Goal: Use online tool/utility: Utilize a website feature to perform a specific function

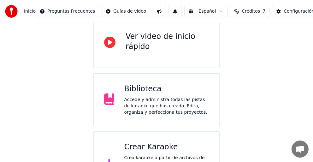
scroll to position [91, 0]
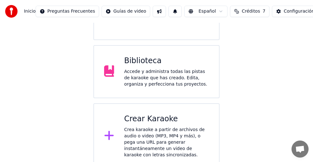
click at [168, 134] on div "Crea karaoke a partir de archivos de audio o video (MP3, MP4 y más), o pega una…" at bounding box center [166, 142] width 85 height 32
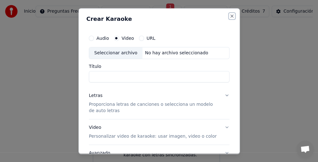
click at [230, 15] on button "Close" at bounding box center [232, 16] width 5 height 5
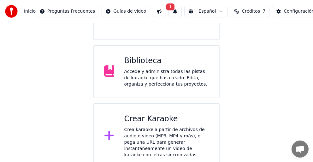
click at [139, 74] on div "Accede y administra todas las pistas de karaoke que has creado. Edita, organiza…" at bounding box center [166, 77] width 85 height 19
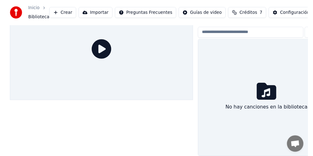
scroll to position [33, 0]
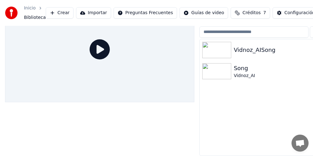
click at [223, 50] on img at bounding box center [216, 50] width 29 height 16
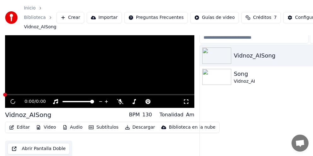
click at [222, 50] on img at bounding box center [216, 56] width 29 height 16
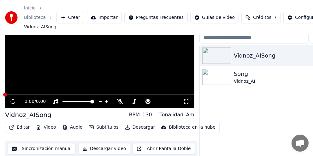
scroll to position [43, 0]
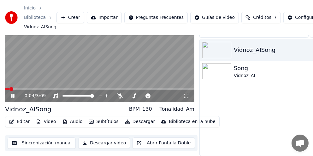
click at [15, 94] on icon at bounding box center [17, 96] width 15 height 5
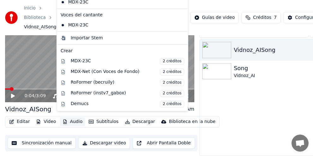
click at [72, 118] on button "Audio" at bounding box center [72, 122] width 25 height 9
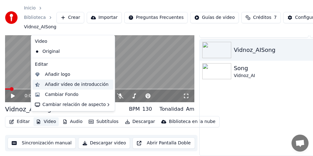
click at [57, 82] on div "Añadir vídeo de introducción" at bounding box center [76, 85] width 63 height 6
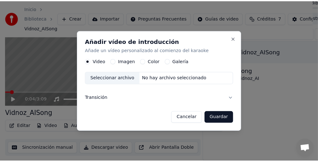
scroll to position [38, 0]
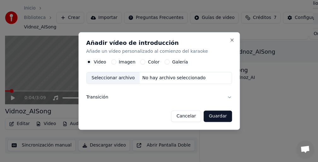
click at [153, 78] on div "No hay archivo seleccionado" at bounding box center [174, 78] width 68 height 6
click at [218, 115] on button "Guardar" at bounding box center [218, 115] width 28 height 11
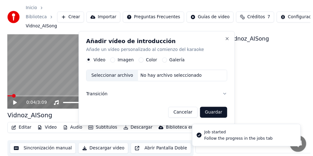
scroll to position [29, 0]
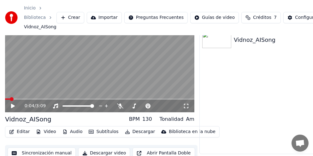
click at [15, 104] on icon at bounding box center [17, 106] width 15 height 5
click at [14, 103] on div "0:05 / 3:09" at bounding box center [100, 106] width 184 height 6
click at [13, 102] on div "0:06 / 3:09" at bounding box center [99, 106] width 189 height 13
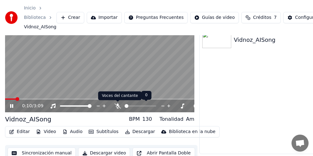
click at [121, 105] on div at bounding box center [146, 106] width 51 height 6
click at [118, 103] on span at bounding box center [117, 102] width 3 height 3
click at [117, 103] on span at bounding box center [117, 102] width 3 height 3
click at [117, 104] on icon at bounding box center [117, 106] width 6 height 5
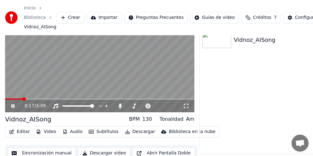
scroll to position [34, 0]
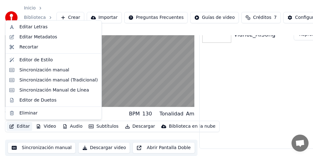
click at [16, 124] on button "Editar" at bounding box center [20, 126] width 26 height 9
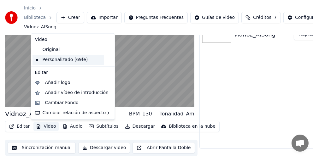
click at [37, 59] on div "Personalizado (69fe)" at bounding box center [68, 60] width 72 height 10
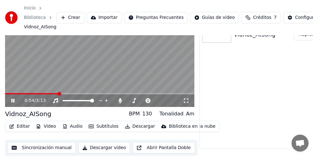
click at [13, 99] on icon at bounding box center [17, 100] width 15 height 5
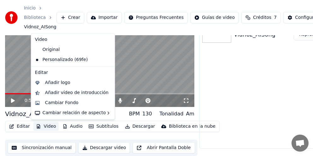
click at [49, 126] on button "Video" at bounding box center [45, 126] width 25 height 9
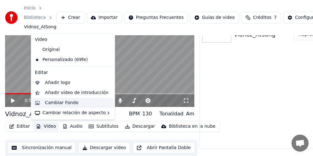
click at [68, 102] on div "Cambiar Fondo" at bounding box center [61, 103] width 33 height 6
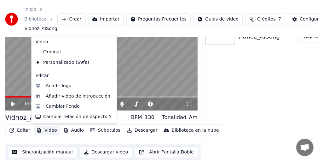
scroll to position [29, 0]
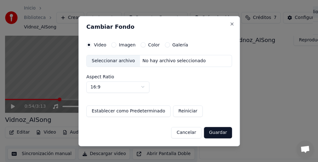
click at [112, 62] on div "Seleccionar archivo" at bounding box center [113, 60] width 53 height 11
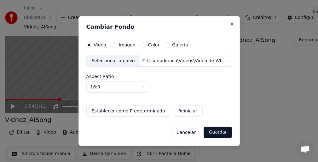
click at [221, 134] on button "Guardar" at bounding box center [218, 131] width 28 height 11
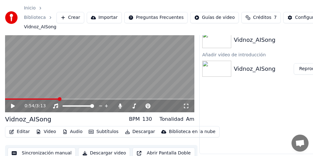
click at [12, 104] on icon at bounding box center [17, 106] width 15 height 5
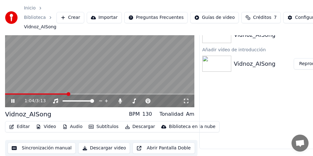
scroll to position [34, 0]
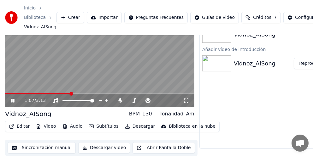
click at [32, 145] on button "Sincronización manual" at bounding box center [42, 148] width 68 height 11
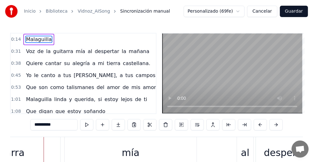
scroll to position [0, 3062]
click at [244, 10] on html "Inicio Biblioteca Vidnoz_AISong Sincronización manual Personalizado (69fe) Canc…" at bounding box center [156, 105] width 313 height 210
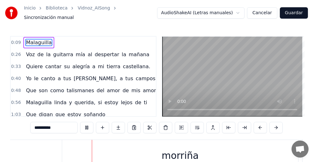
scroll to position [0, 10890]
click at [205, 146] on div "morriña" at bounding box center [173, 155] width 236 height 31
type input "*******"
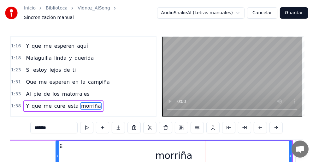
scroll to position [128, 0]
